Goal: Obtain resource: Obtain resource

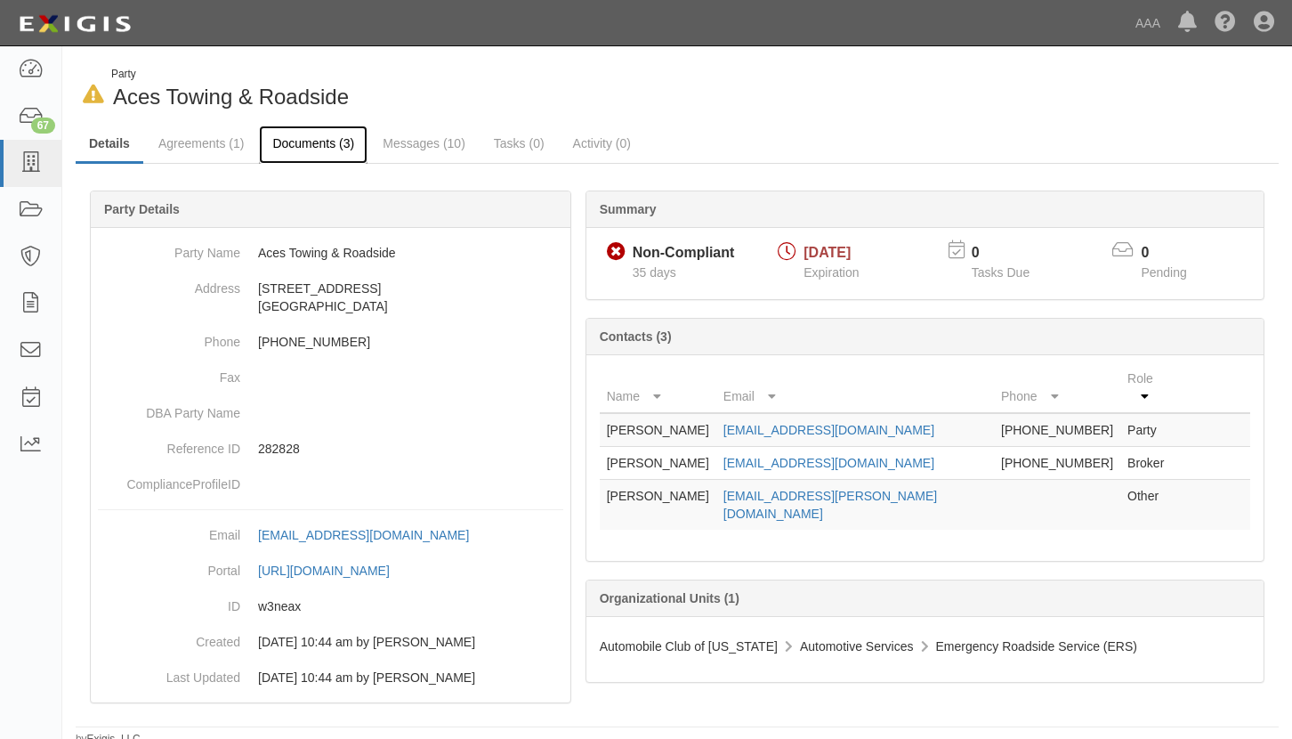
click at [315, 142] on link "Documents (3)" at bounding box center [313, 144] width 109 height 38
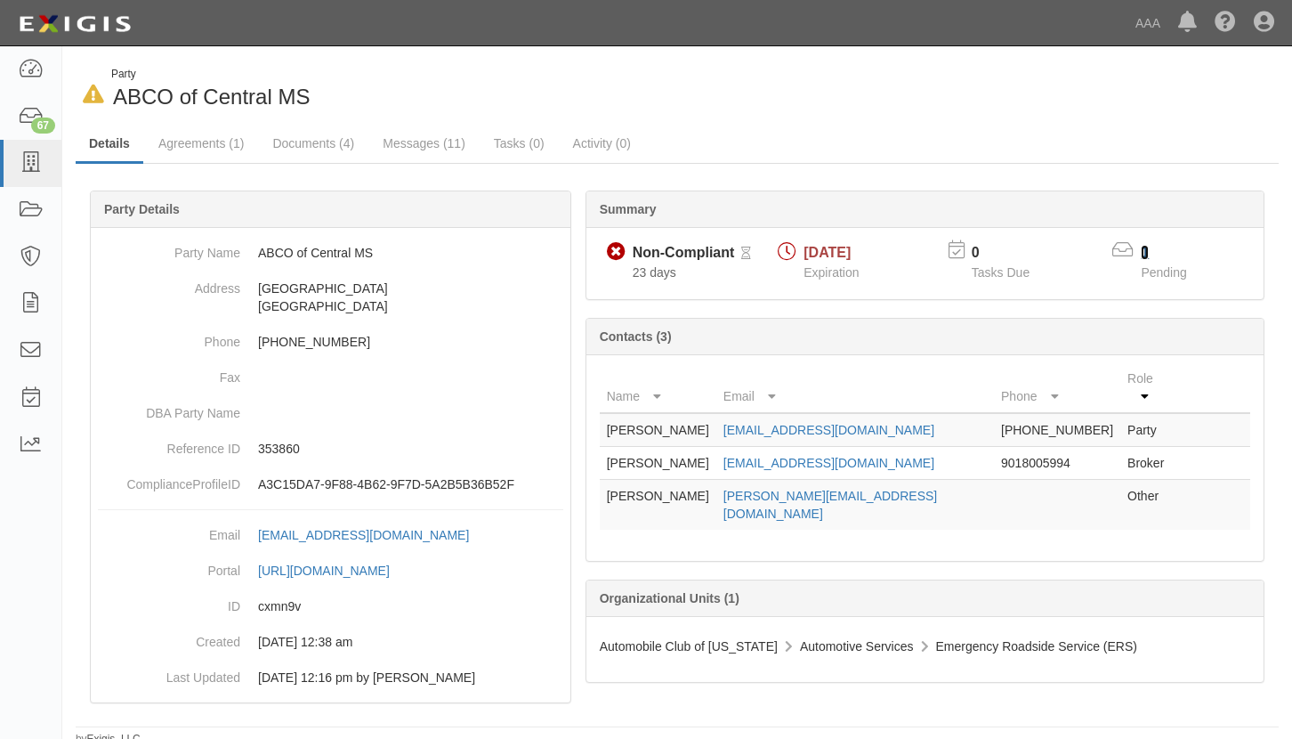
click at [1145, 250] on link "1" at bounding box center [1145, 252] width 8 height 15
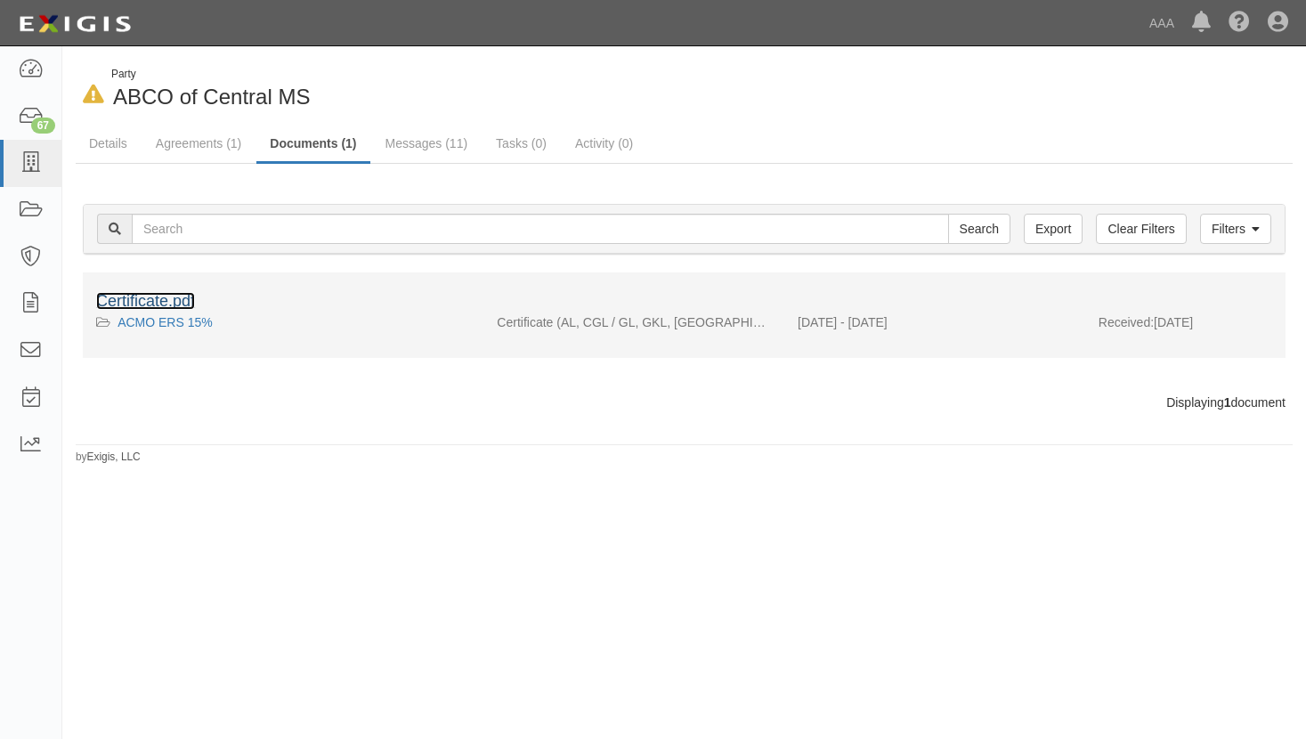
click at [170, 302] on link "Certificate.pdf" at bounding box center [145, 301] width 99 height 18
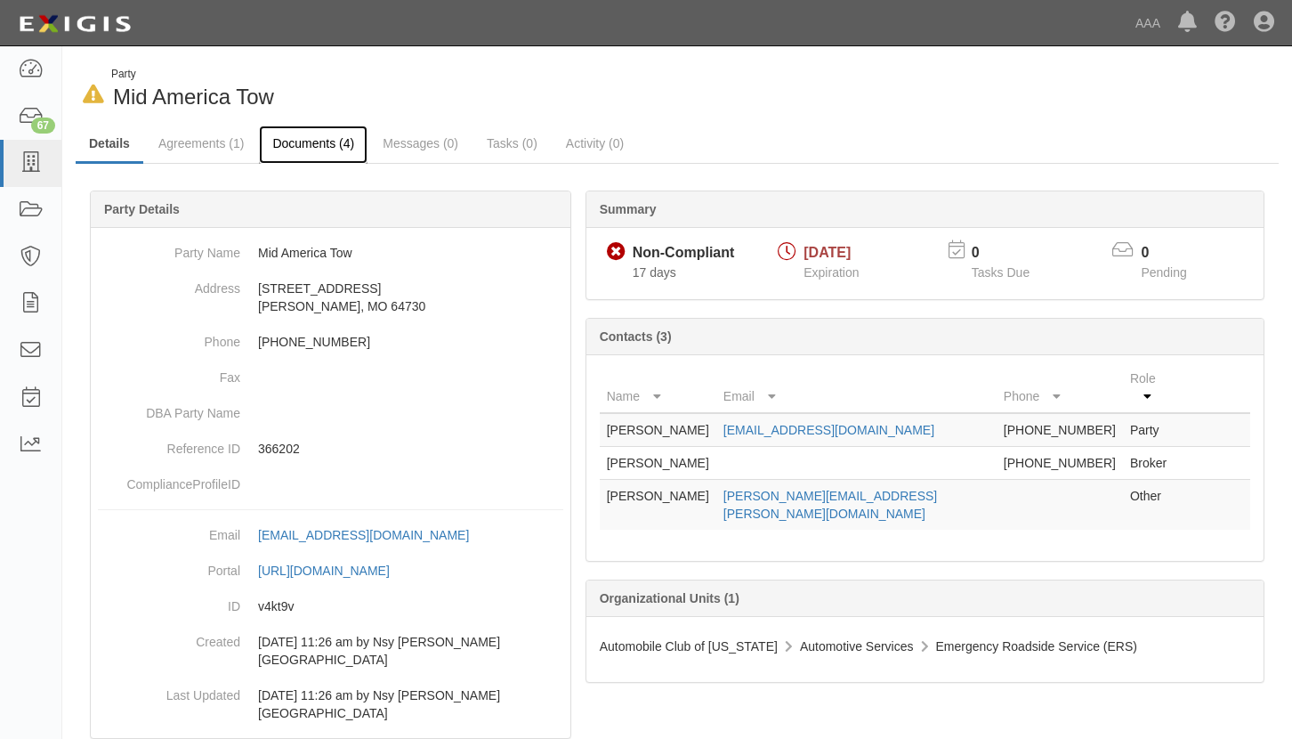
click at [310, 144] on link "Documents (4)" at bounding box center [313, 144] width 109 height 38
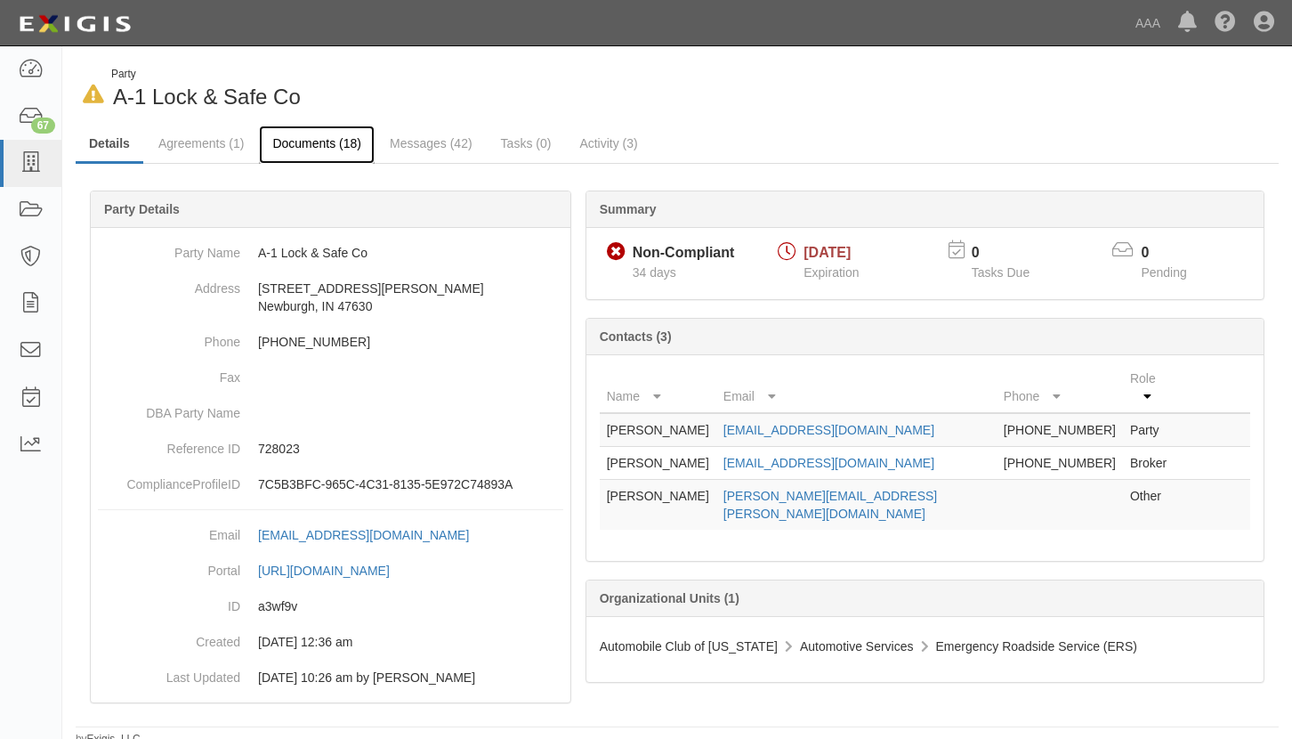
click at [311, 146] on link "Documents (18)" at bounding box center [317, 144] width 116 height 38
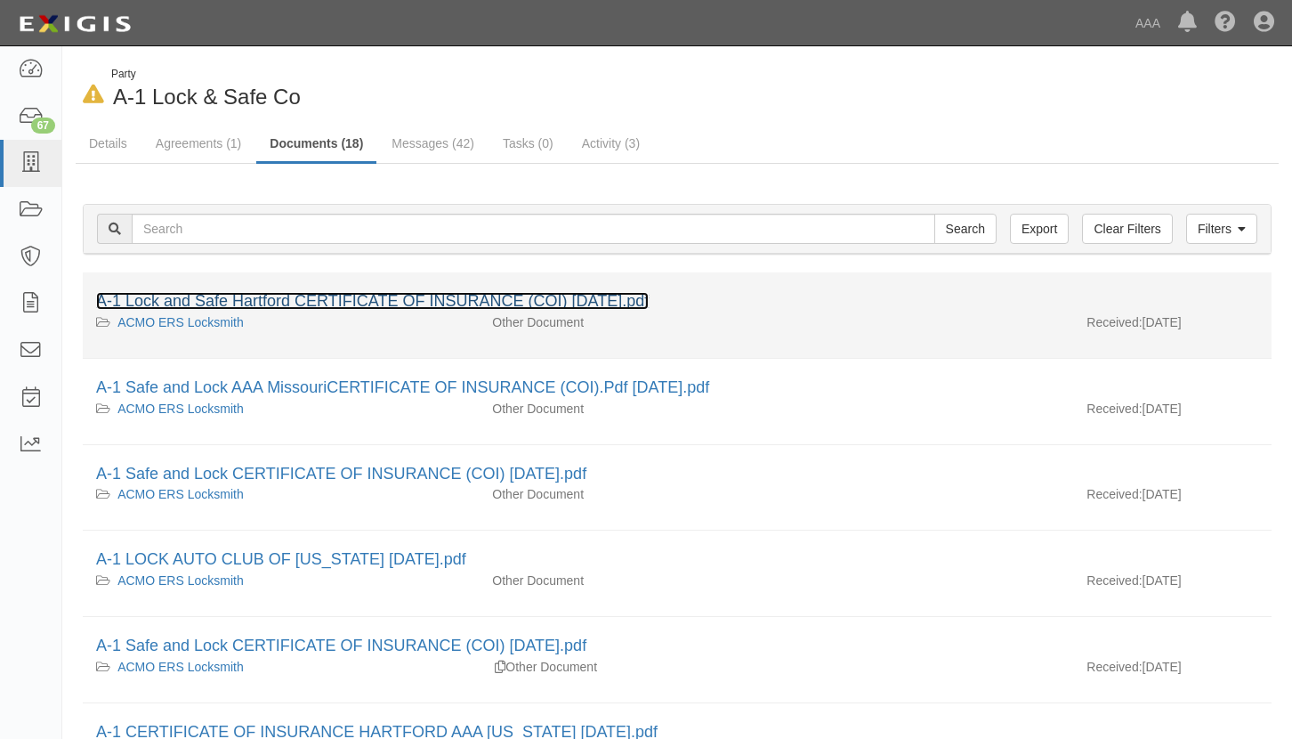
click at [286, 295] on link "A-1 Lock and Safe Hartford CERTIFICATE OF INSURANCE (COI) Sept 15 2025.pdf" at bounding box center [372, 301] width 553 height 18
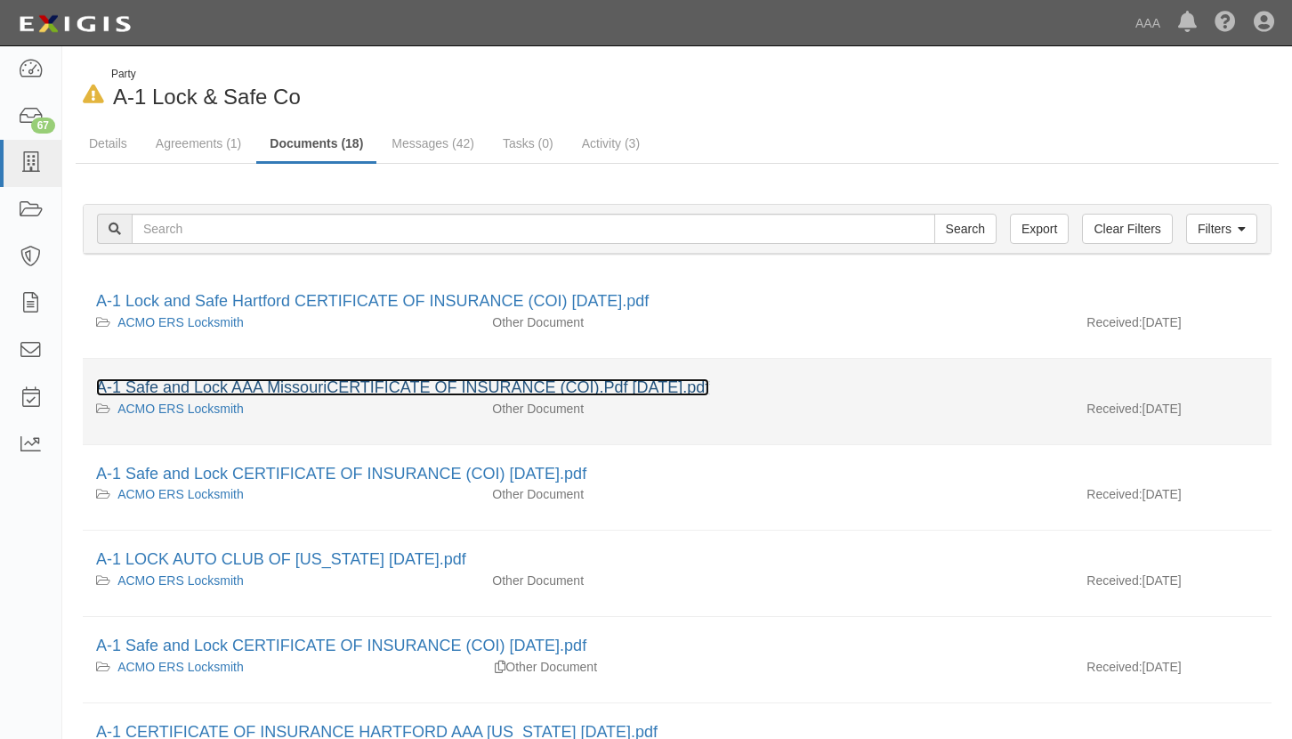
click at [219, 382] on link "A-1 Safe and Lock AAA MissouriCERTIFICATE OF INSURANCE (COI).Pdf April 21 2025.…" at bounding box center [402, 387] width 613 height 18
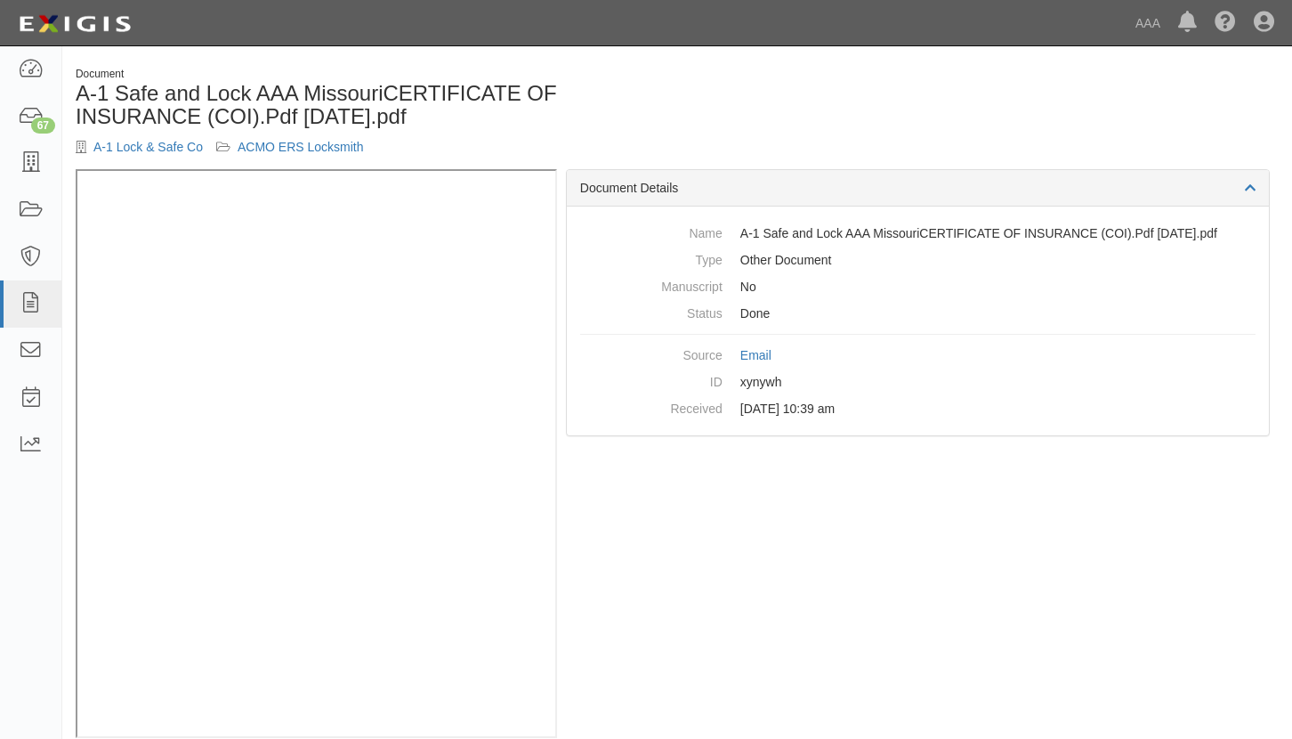
click at [1020, 109] on div "Document A-1 Safe and Lock AAA MissouriCERTIFICATE OF INSURANCE (COI).Pdf April…" at bounding box center [677, 118] width 1230 height 102
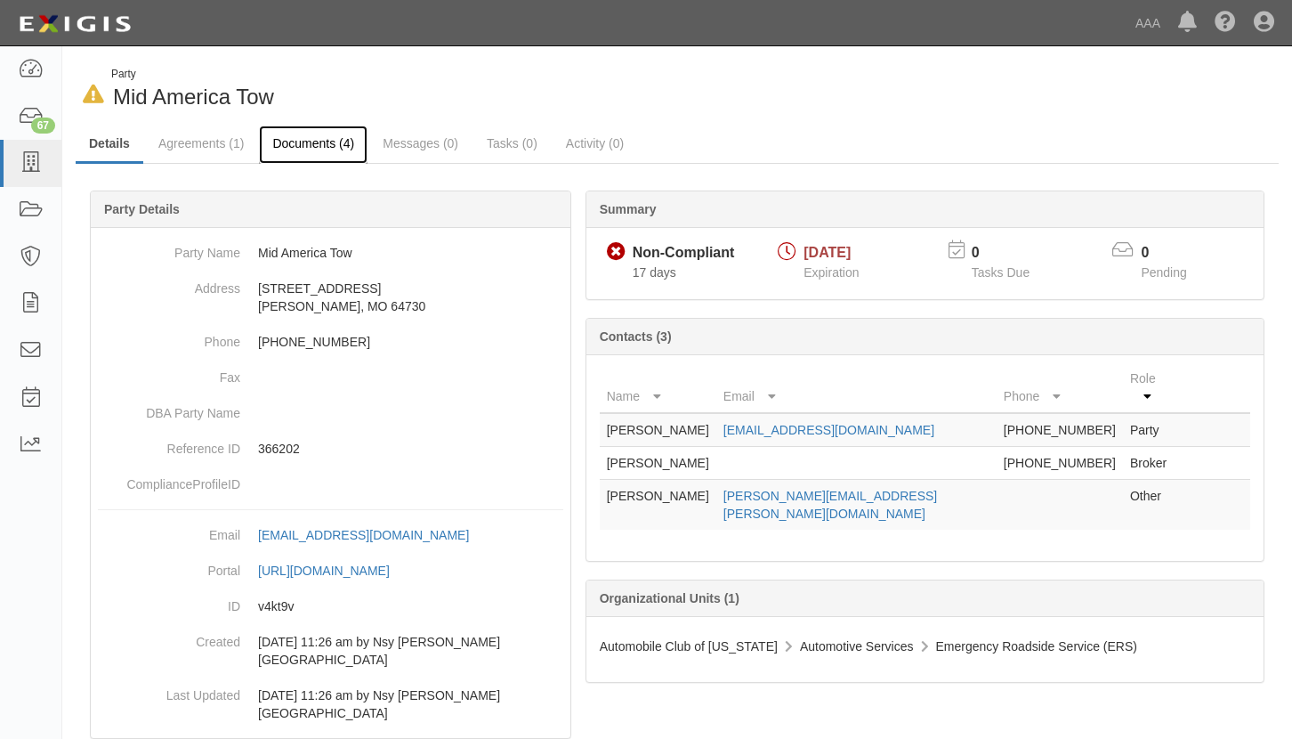
click at [305, 142] on link "Documents (4)" at bounding box center [313, 144] width 109 height 38
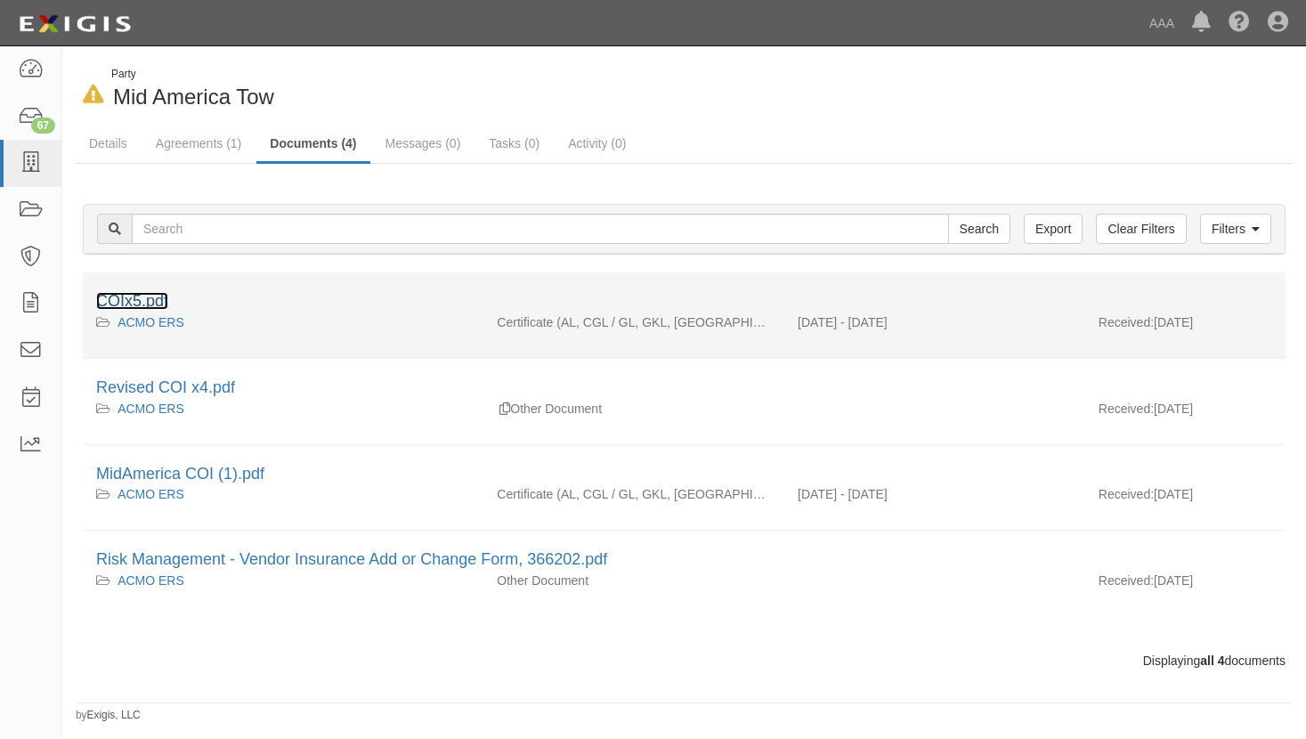
click at [124, 293] on link "COIx5.pdf" at bounding box center [132, 301] width 72 height 18
